Goal: Information Seeking & Learning: Learn about a topic

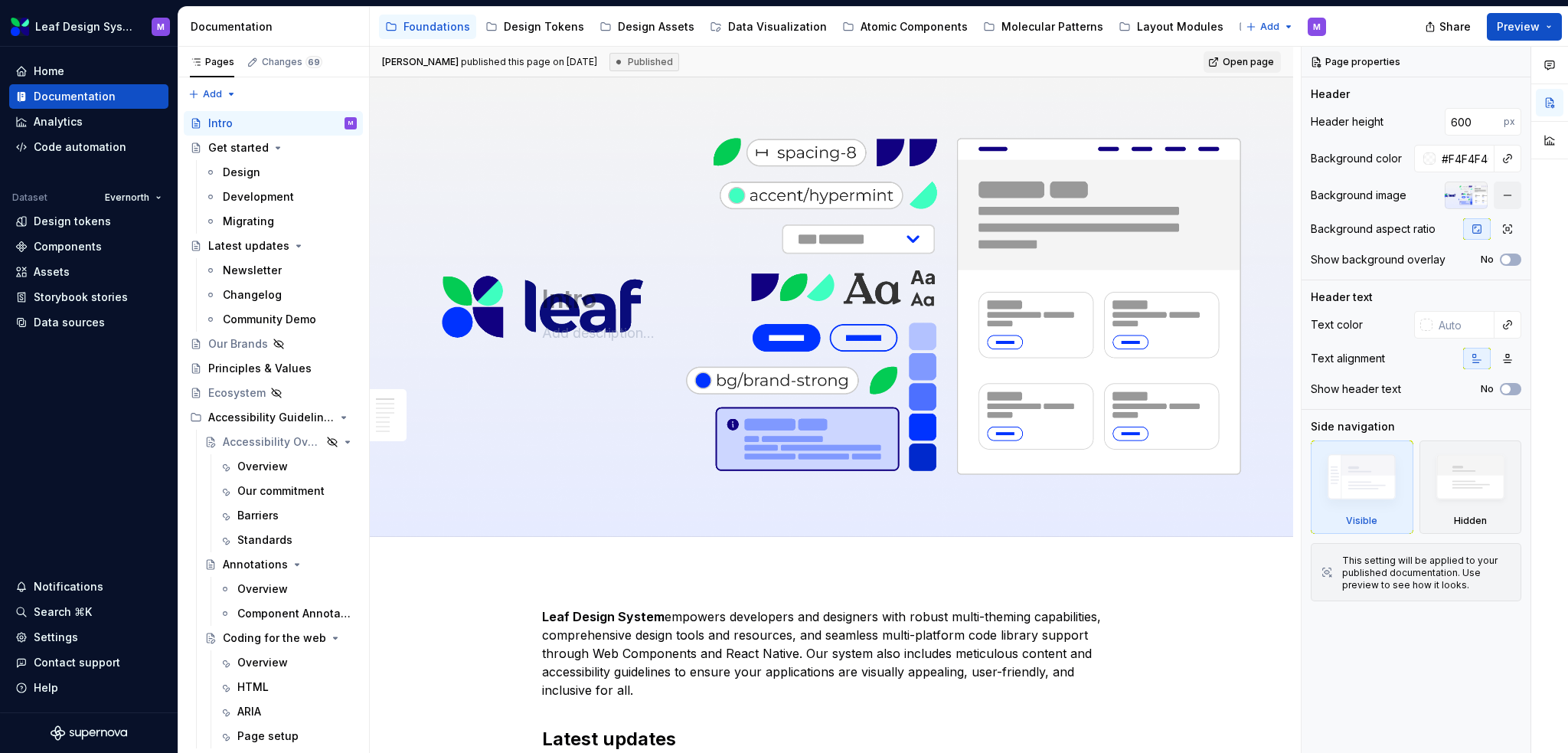
click at [0, 0] on button "Page tree" at bounding box center [0, 0] width 0 height 0
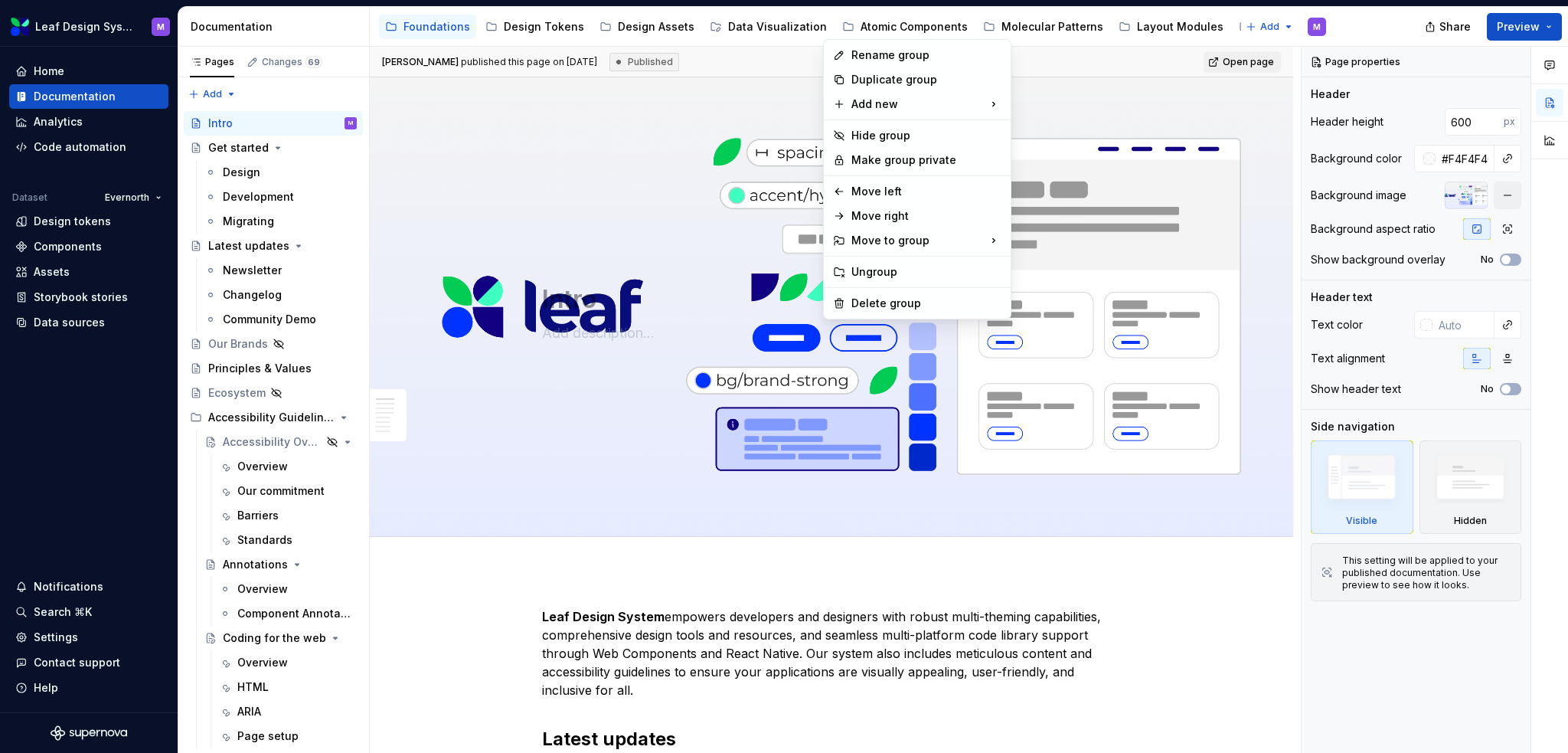
click at [860, 29] on html "Leaf Design System M Home Documentation Analytics Code automation Dataset Evern…" at bounding box center [784, 376] width 1568 height 753
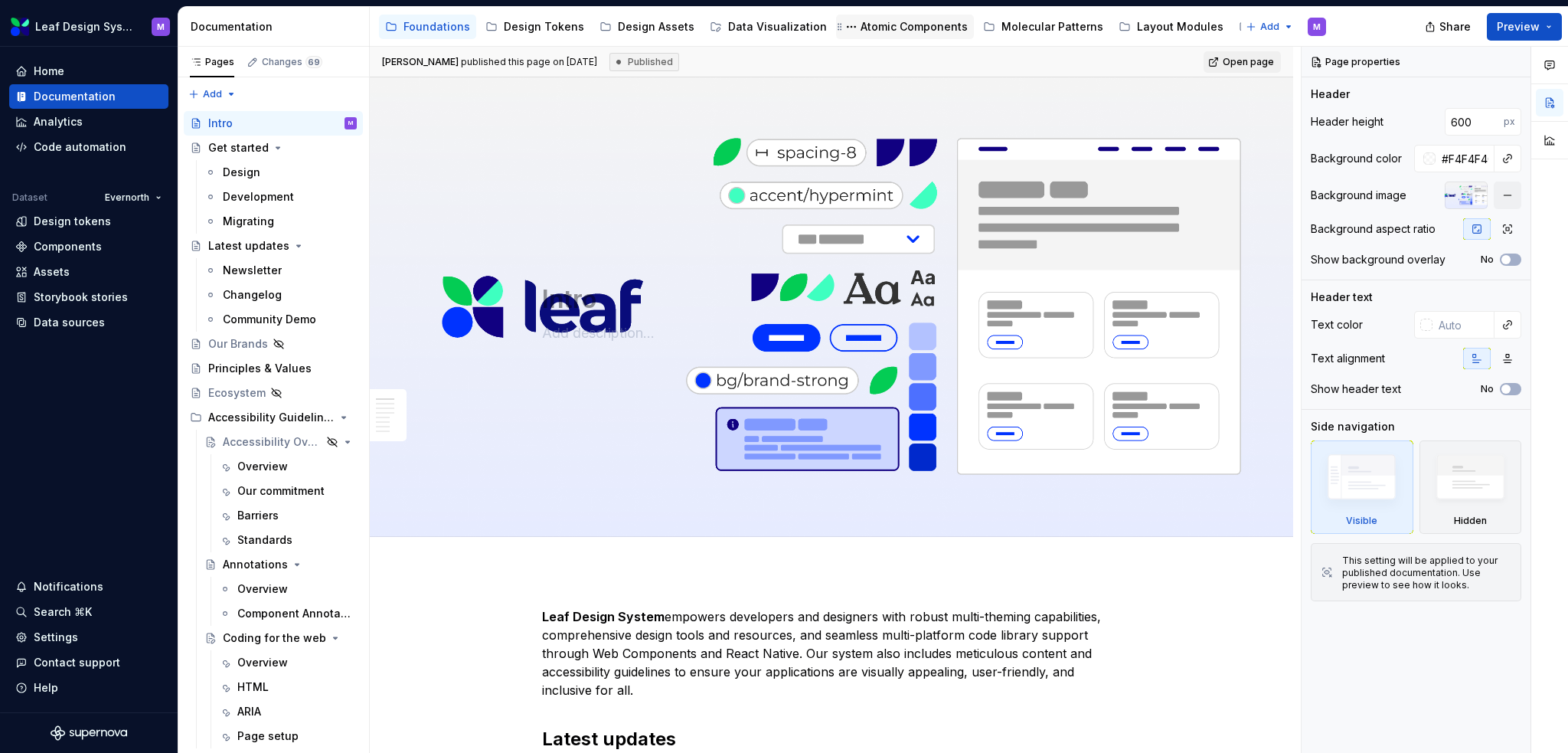
click at [876, 28] on div "Atomic Components" at bounding box center [915, 27] width 107 height 15
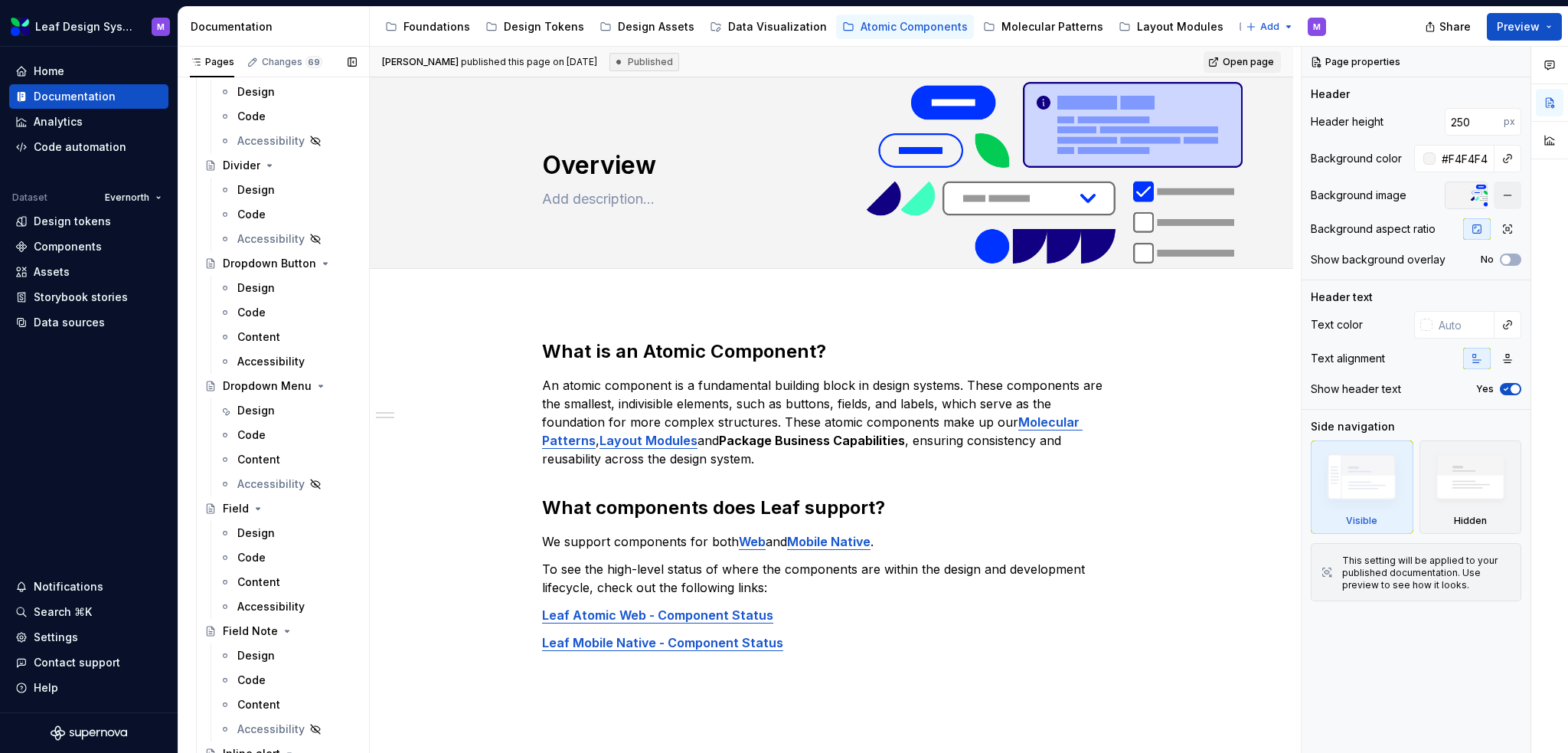
scroll to position [1149, 0]
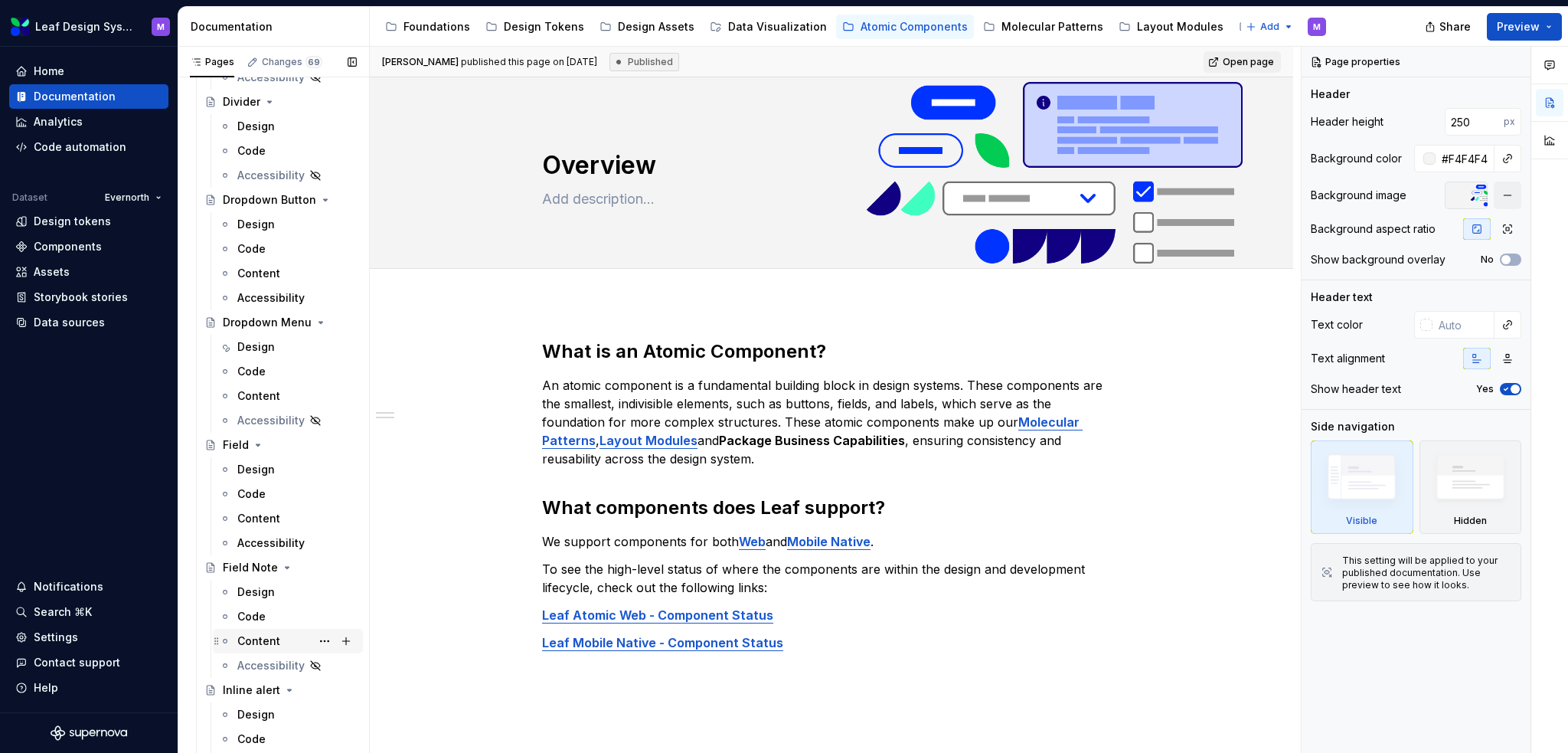
click at [250, 635] on div "Content" at bounding box center [259, 641] width 43 height 15
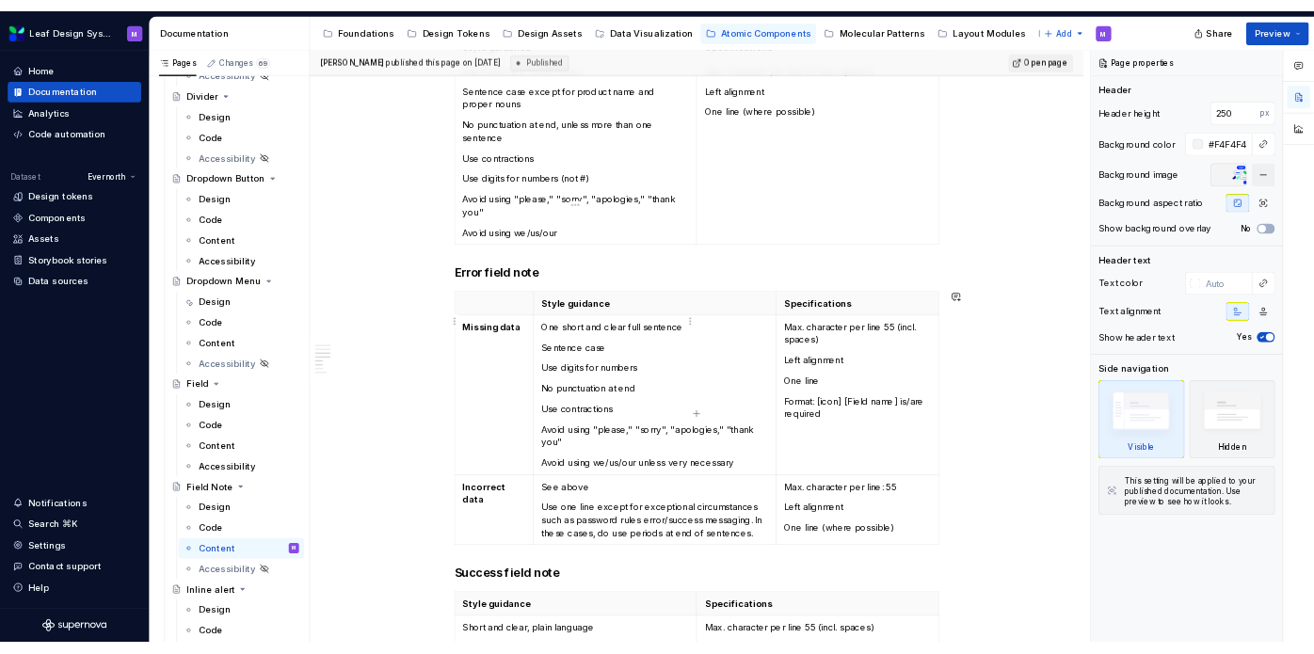
scroll to position [638, 0]
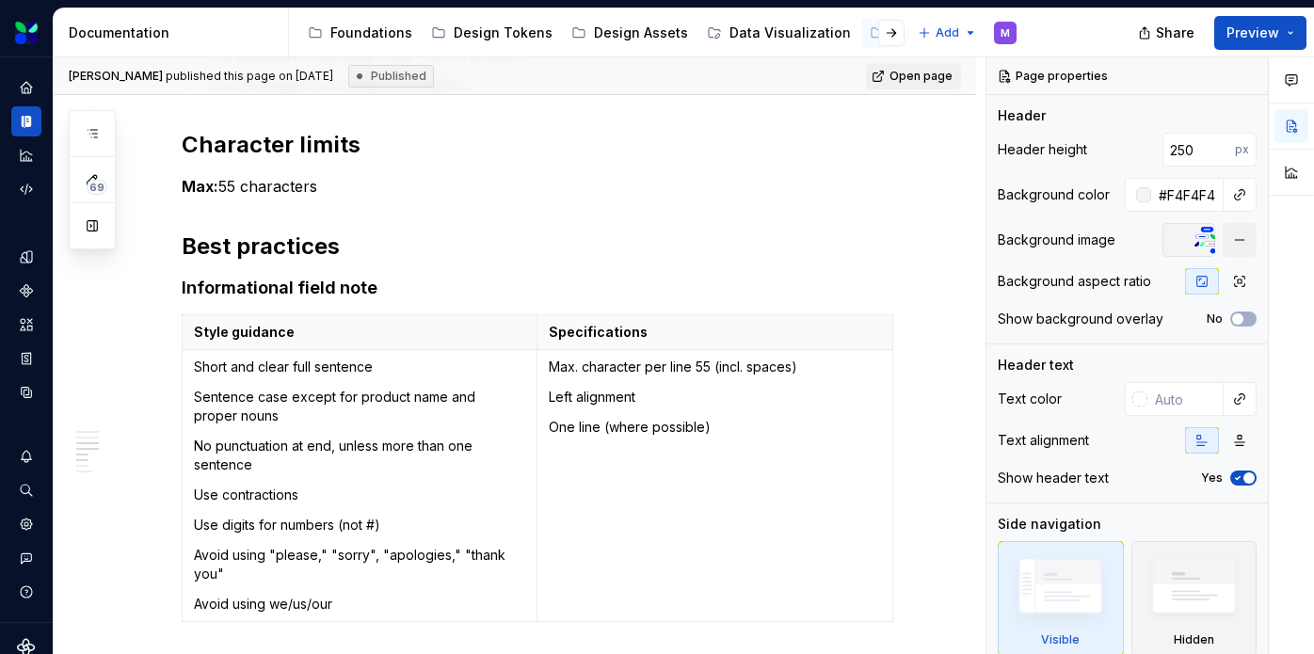
type textarea "*"
